Goal: Transaction & Acquisition: Book appointment/travel/reservation

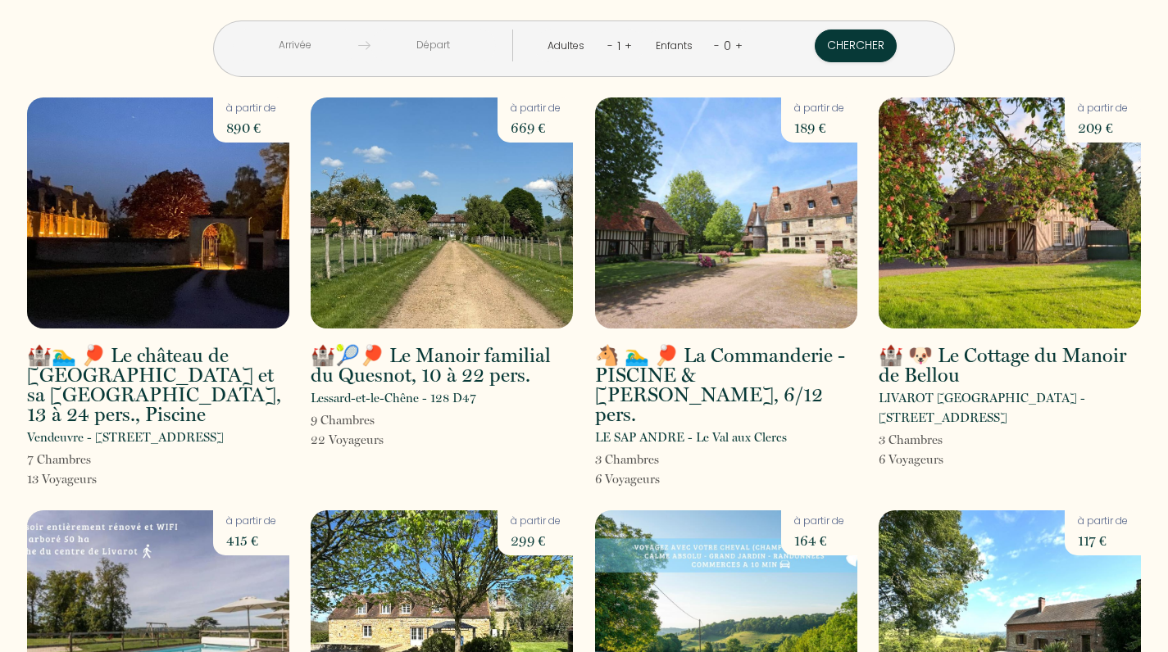
click at [287, 55] on input "text" at bounding box center [295, 46] width 125 height 32
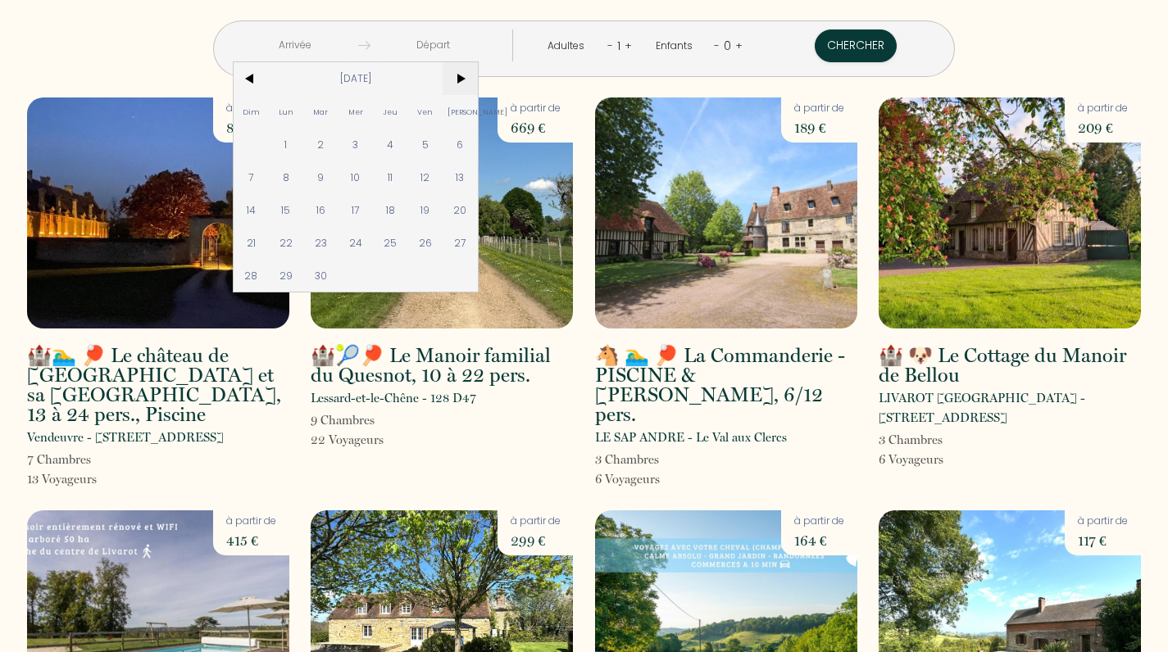
click at [460, 83] on span ">" at bounding box center [460, 78] width 35 height 33
click at [460, 84] on span ">" at bounding box center [460, 78] width 35 height 33
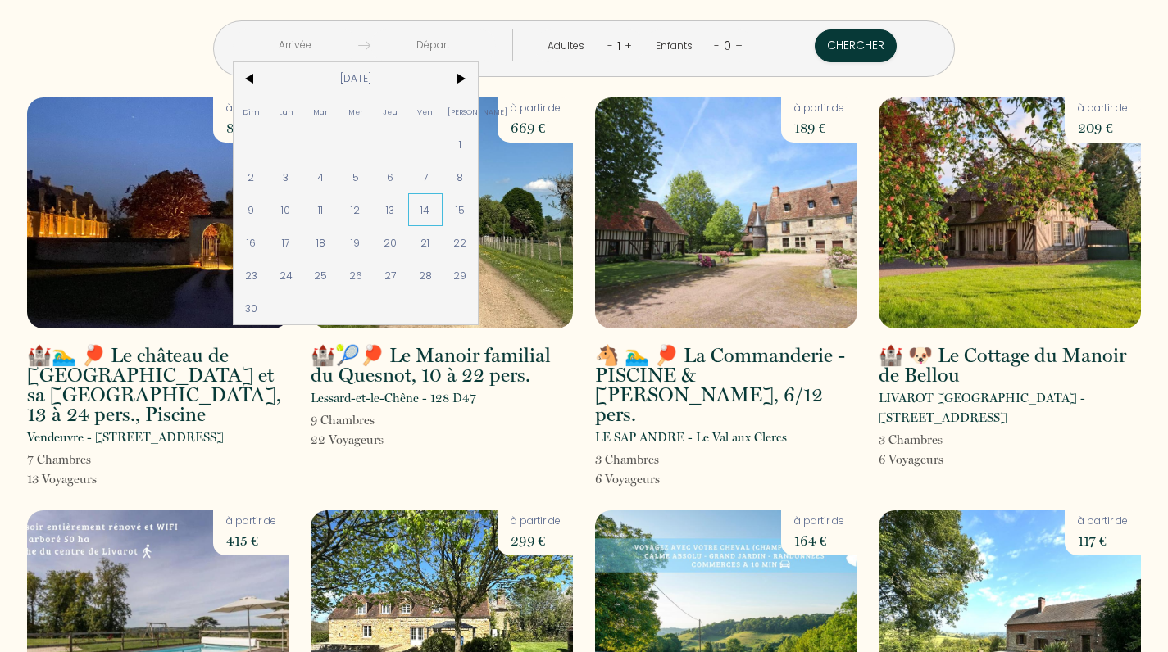
click at [429, 211] on span "14" at bounding box center [425, 209] width 35 height 33
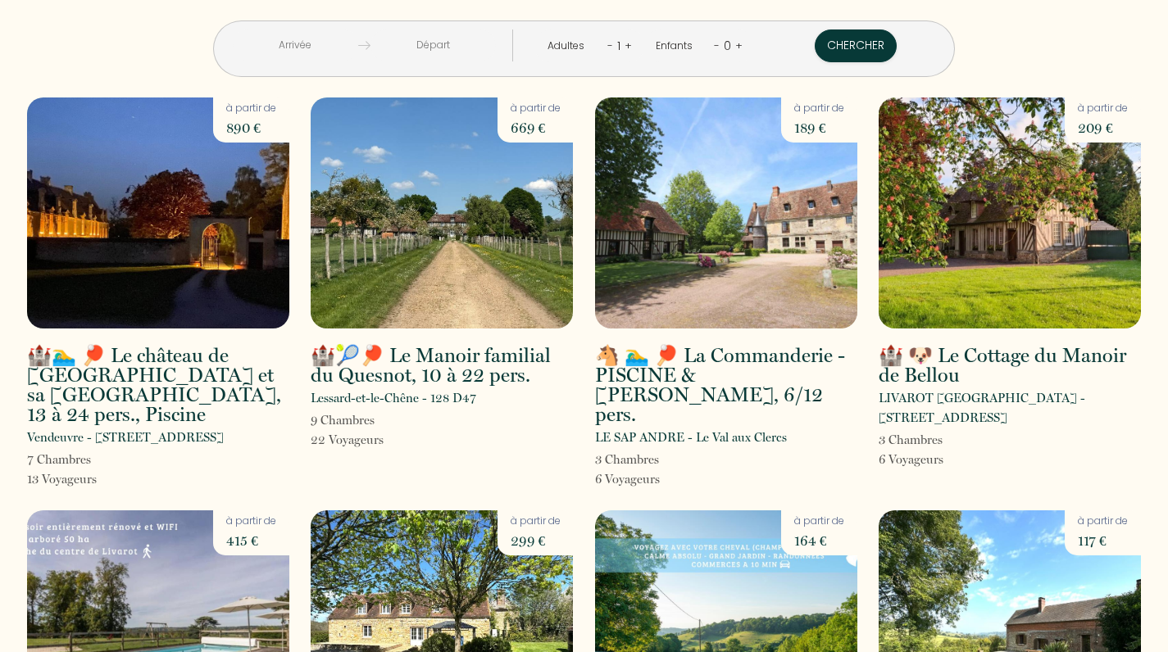
type input "[DATE]"
click at [467, 43] on input "[DATE]" at bounding box center [432, 46] width 125 height 32
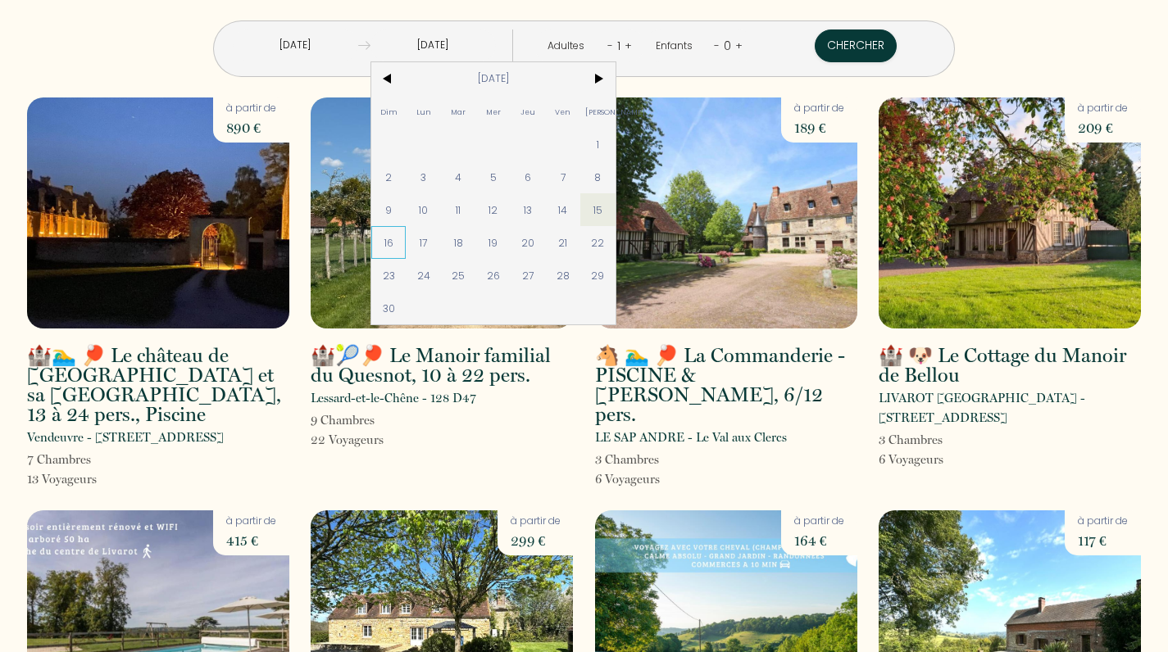
click at [396, 239] on span "16" at bounding box center [388, 242] width 35 height 33
type input "[DATE]"
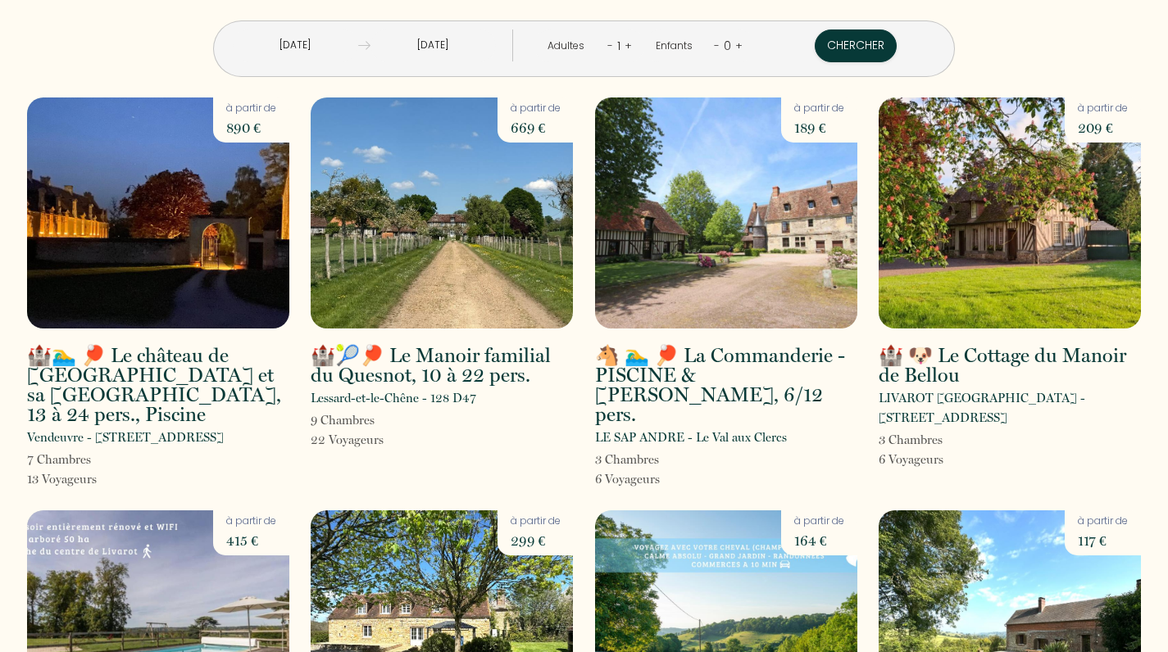
click at [630, 43] on link "+" at bounding box center [627, 46] width 7 height 16
click at [630, 43] on link "+" at bounding box center [628, 46] width 7 height 16
click at [630, 44] on link "+" at bounding box center [628, 46] width 7 height 16
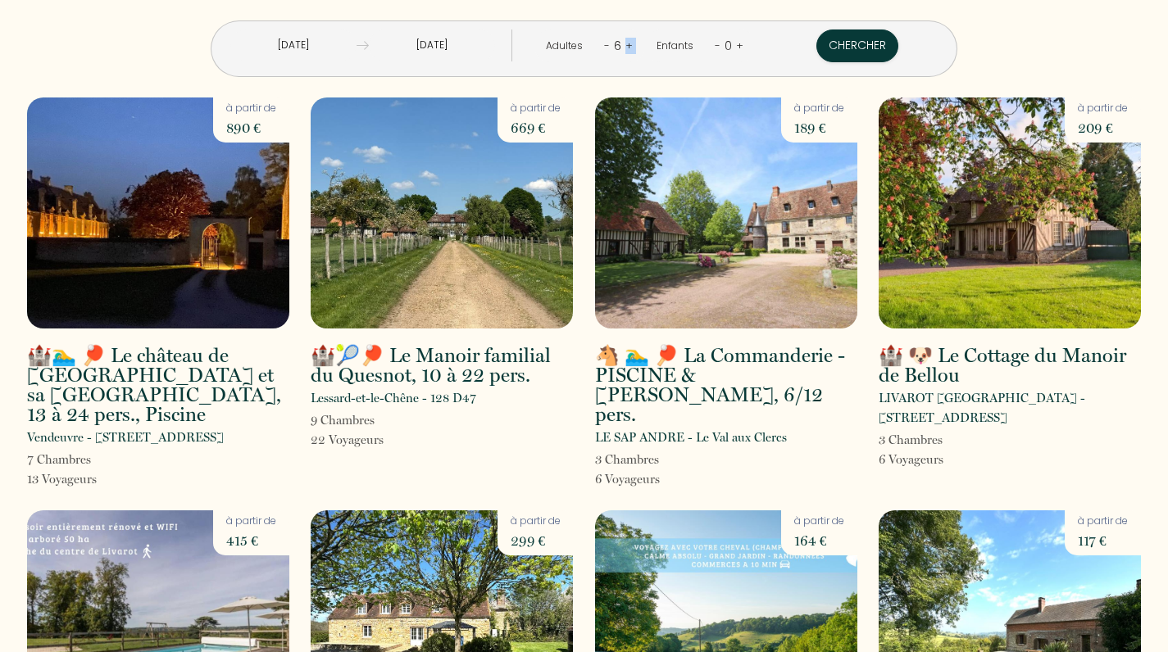
click at [630, 44] on link "+" at bounding box center [628, 46] width 7 height 16
click at [630, 44] on link "+" at bounding box center [627, 46] width 7 height 16
click at [630, 44] on link "+" at bounding box center [628, 46] width 7 height 16
click at [829, 51] on button "Chercher" at bounding box center [858, 46] width 82 height 33
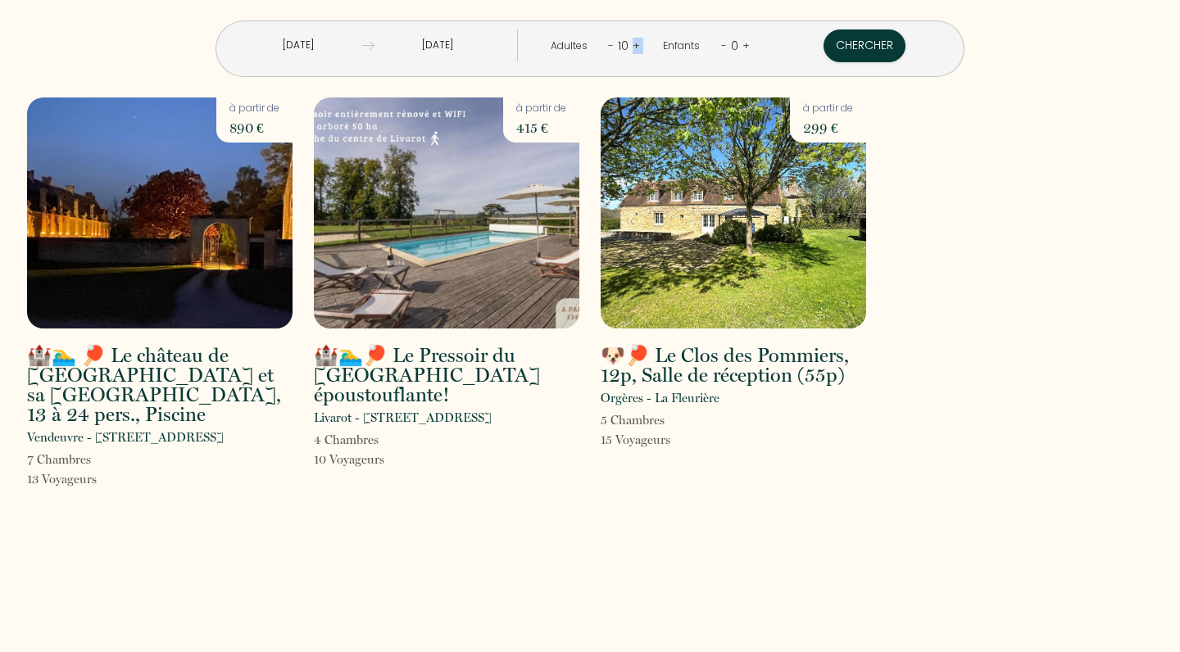
click at [779, 203] on img at bounding box center [734, 213] width 266 height 231
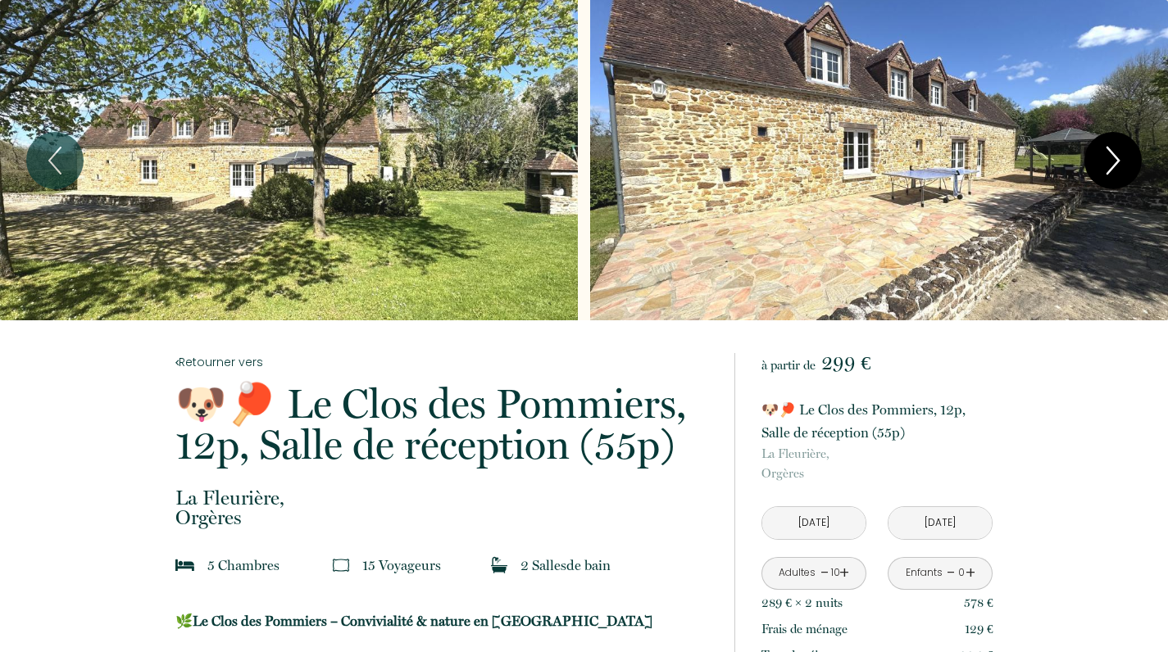
click at [1109, 154] on icon "Next" at bounding box center [1113, 160] width 34 height 49
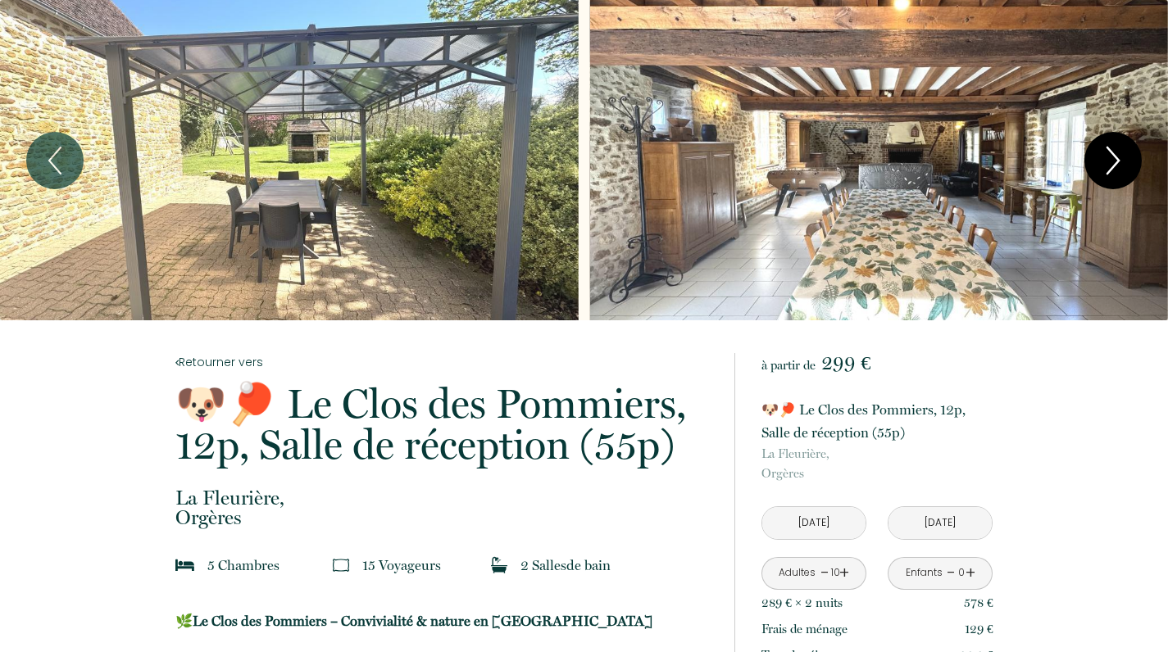
click at [1110, 161] on icon "Next" at bounding box center [1113, 160] width 34 height 49
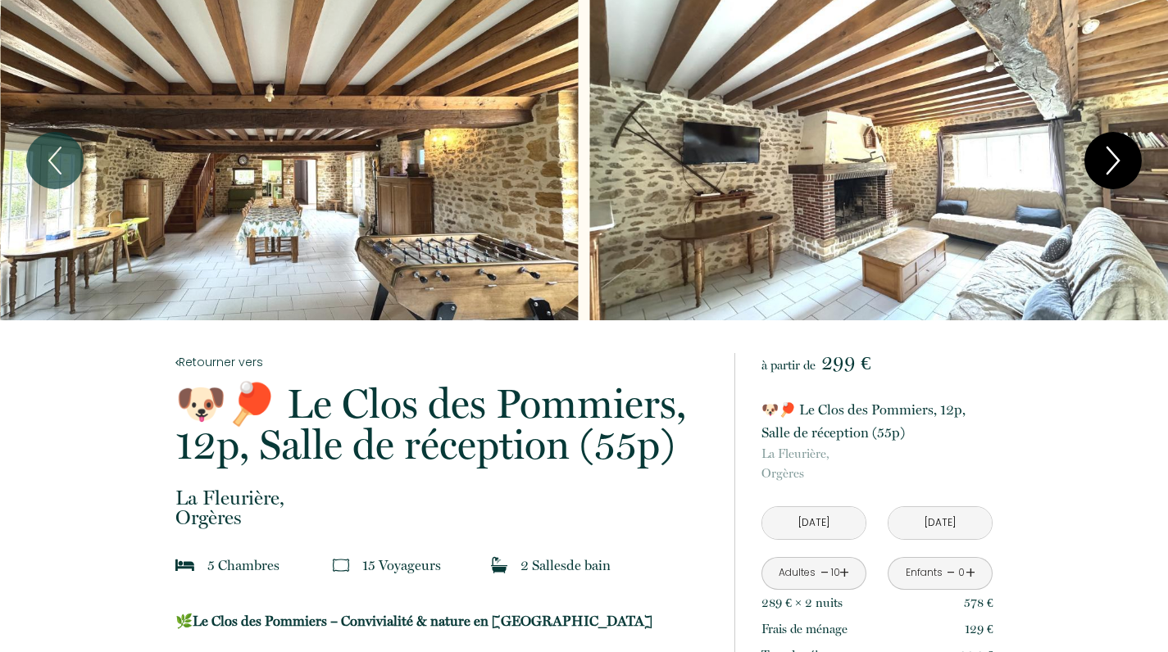
click at [1110, 159] on icon "Next" at bounding box center [1113, 160] width 34 height 49
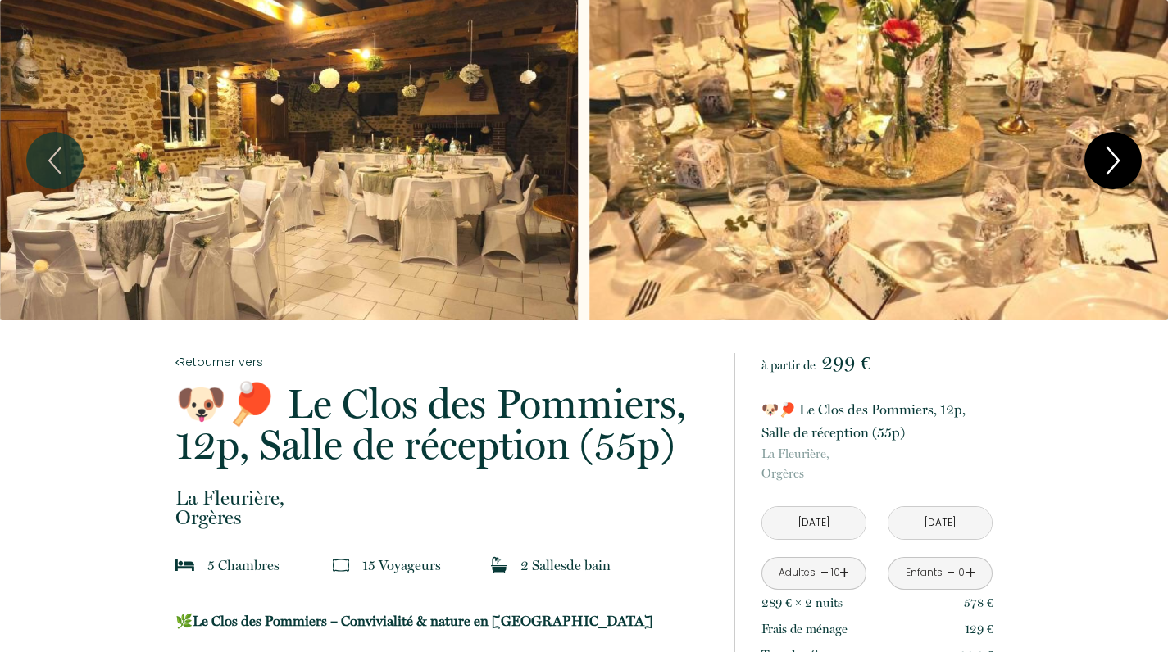
click at [1110, 165] on icon "Next" at bounding box center [1113, 160] width 34 height 49
